Goal: Task Accomplishment & Management: Manage account settings

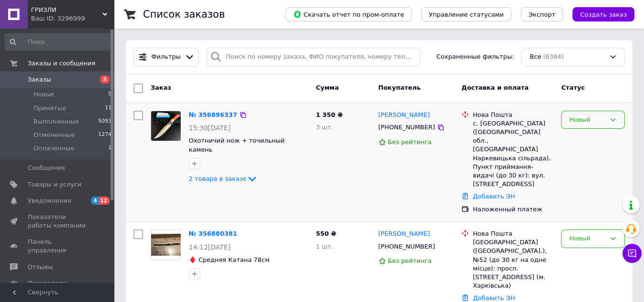
click at [606, 117] on div "Новый" at bounding box center [593, 120] width 64 height 19
click at [596, 138] on li "Принят" at bounding box center [592, 140] width 63 height 18
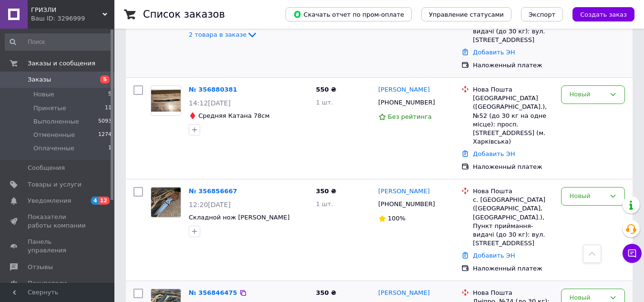
scroll to position [143, 0]
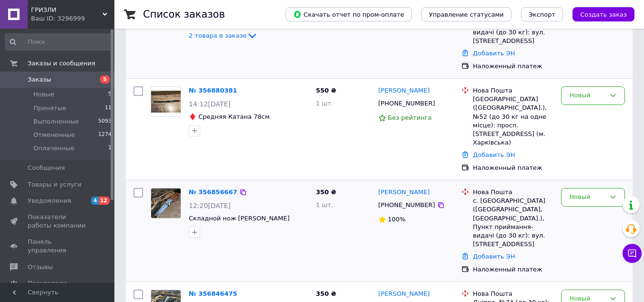
click at [172, 188] on img at bounding box center [166, 203] width 30 height 30
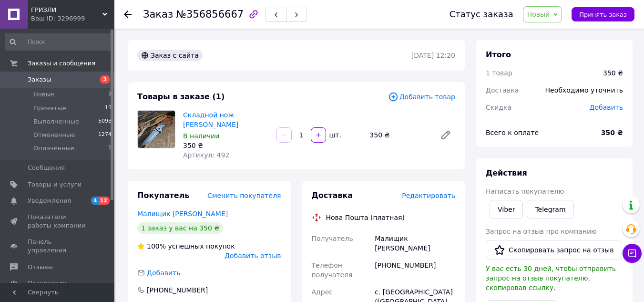
click at [125, 12] on icon at bounding box center [128, 14] width 8 height 8
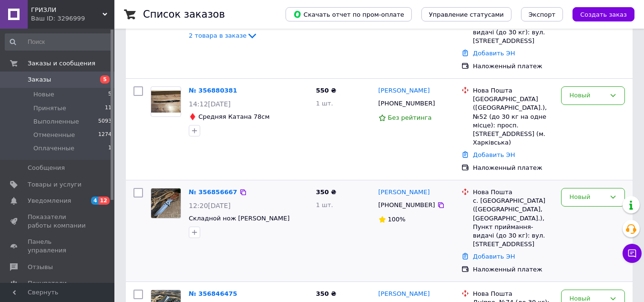
scroll to position [143, 0]
click at [608, 188] on div "Новый" at bounding box center [593, 197] width 64 height 19
click at [595, 208] on li "Принят" at bounding box center [592, 217] width 63 height 18
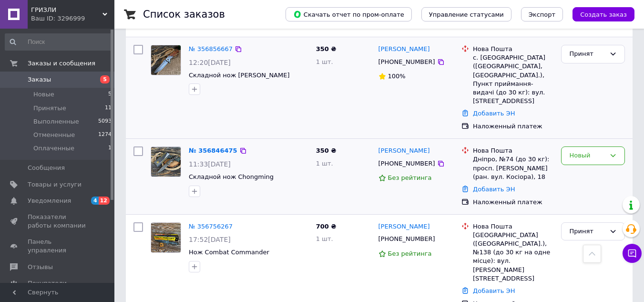
scroll to position [238, 0]
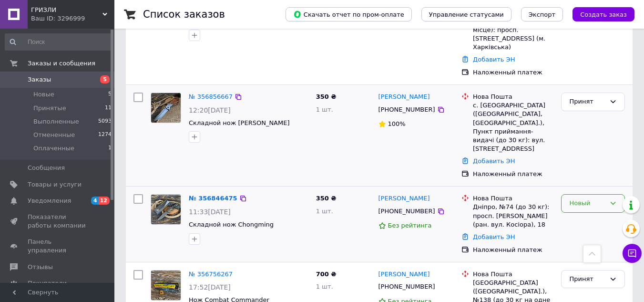
click at [575, 198] on div "Новый" at bounding box center [587, 203] width 36 height 10
click at [578, 214] on li "Принят" at bounding box center [592, 223] width 63 height 18
click at [207, 194] on link "№ 356846475" at bounding box center [213, 197] width 49 height 7
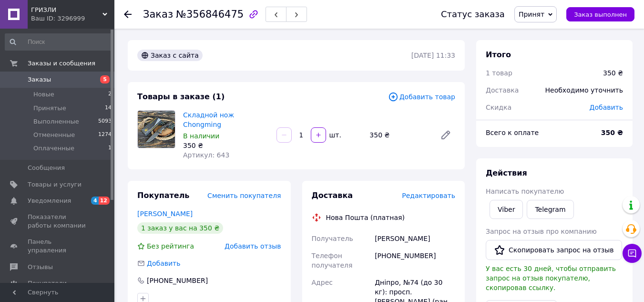
click at [163, 131] on img at bounding box center [156, 129] width 37 height 37
click at [200, 111] on link "Складной нож Chongming" at bounding box center [208, 119] width 51 height 17
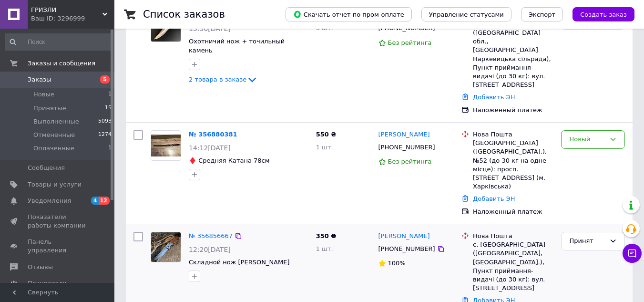
scroll to position [48, 0]
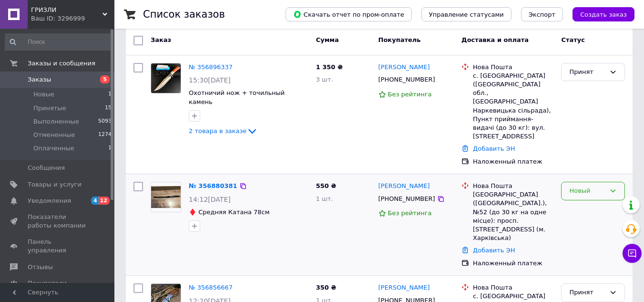
click at [601, 186] on div "Новый" at bounding box center [587, 191] width 36 height 10
click at [583, 202] on li "Принят" at bounding box center [592, 211] width 63 height 18
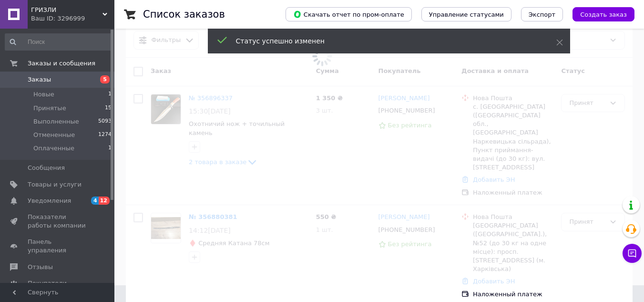
scroll to position [0, 0]
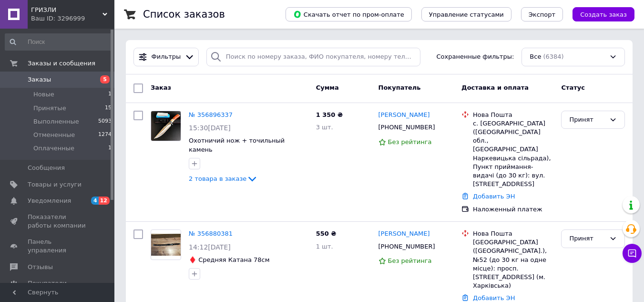
click at [78, 78] on span "Заказы" at bounding box center [58, 79] width 60 height 9
